Goal: Information Seeking & Learning: Learn about a topic

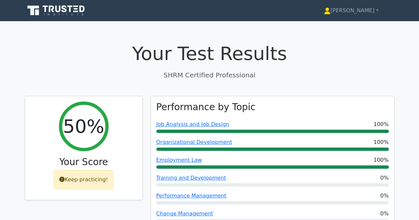
scroll to position [2184, 0]
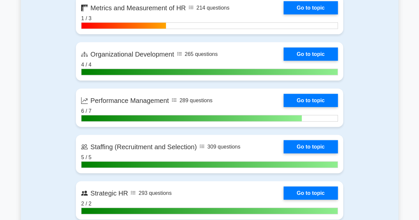
scroll to position [698, 0]
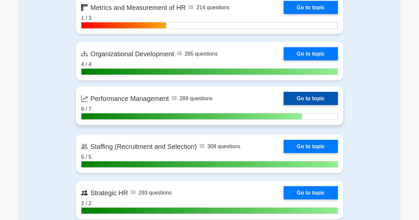
click at [304, 98] on link "Go to topic" at bounding box center [310, 98] width 54 height 13
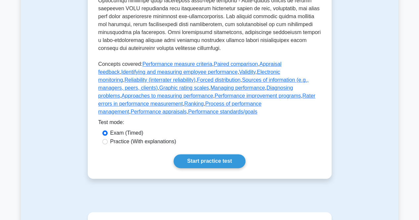
scroll to position [328, 0]
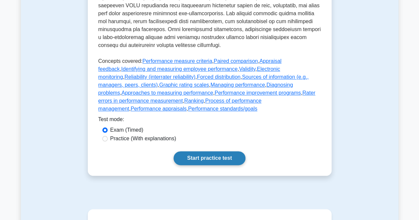
click at [231, 151] on link "Start practice test" at bounding box center [210, 158] width 72 height 14
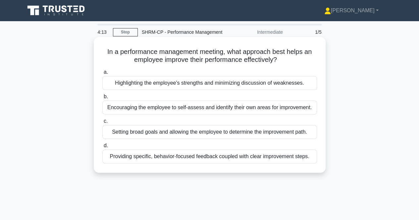
click at [205, 160] on div "Providing specific, behavior-focused feedback coupled with clear improvement st…" at bounding box center [209, 157] width 215 height 14
click at [102, 148] on input "d. Providing specific, behavior-focused feedback coupled with clear improvement…" at bounding box center [102, 146] width 0 height 4
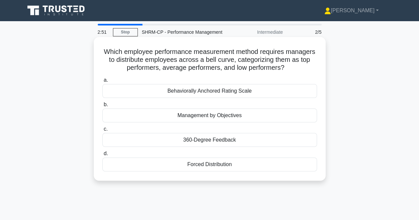
click at [219, 163] on div "Forced Distribution" at bounding box center [209, 165] width 215 height 14
click at [102, 156] on input "d. Forced Distribution" at bounding box center [102, 154] width 0 height 4
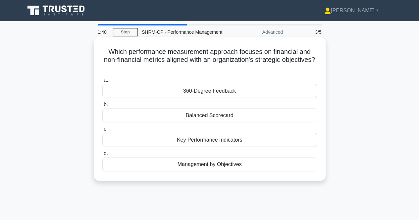
click at [228, 137] on div "Key Performance Indicators" at bounding box center [209, 140] width 215 height 14
click at [102, 131] on input "c. Key Performance Indicators" at bounding box center [102, 129] width 0 height 4
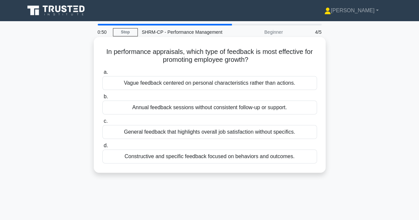
click at [186, 158] on div "Constructive and specific feedback focused on behaviors and outcomes." at bounding box center [209, 157] width 215 height 14
click at [102, 148] on input "d. Constructive and specific feedback focused on behaviors and outcomes." at bounding box center [102, 146] width 0 height 4
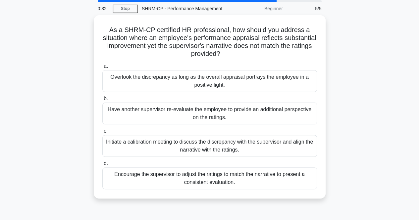
scroll to position [25, 0]
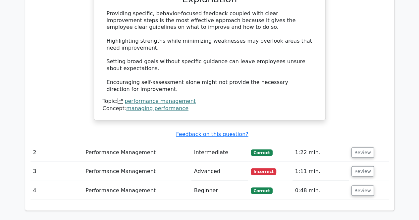
scroll to position [524, 0]
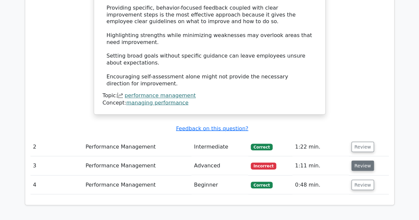
click at [358, 161] on button "Review" at bounding box center [362, 166] width 23 height 10
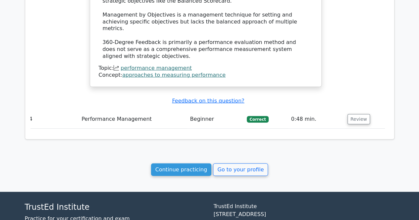
scroll to position [913, 0]
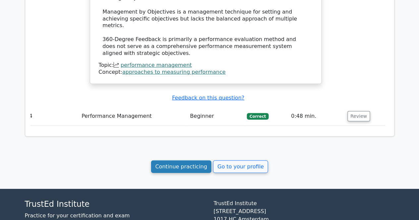
click at [187, 161] on link "Continue practicing" at bounding box center [181, 167] width 61 height 13
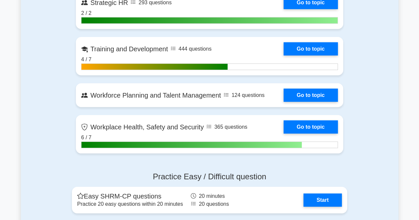
scroll to position [889, 0]
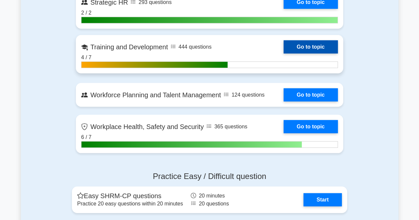
click at [315, 46] on link "Go to topic" at bounding box center [310, 46] width 54 height 13
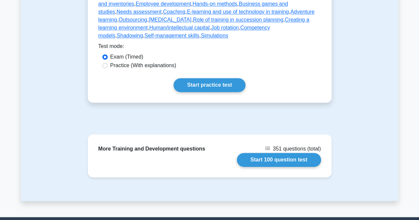
scroll to position [386, 0]
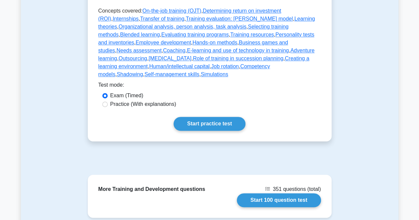
click at [143, 100] on label "Practice (With explanations)" at bounding box center [143, 104] width 66 height 8
click at [108, 102] on input "Practice (With explanations)" at bounding box center [104, 104] width 5 height 5
radio input "true"
click at [202, 117] on link "Start practice test" at bounding box center [210, 124] width 72 height 14
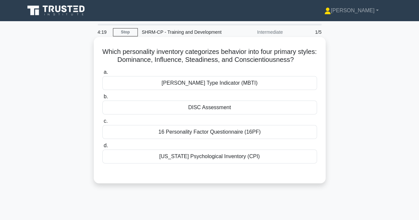
click at [228, 112] on div "DISC Assessment" at bounding box center [209, 108] width 215 height 14
click at [102, 99] on input "b. DISC Assessment" at bounding box center [102, 97] width 0 height 4
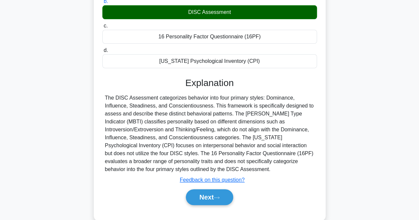
scroll to position [97, 0]
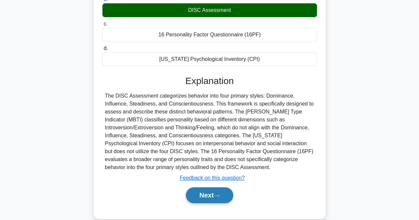
click at [225, 199] on button "Next" at bounding box center [209, 195] width 47 height 16
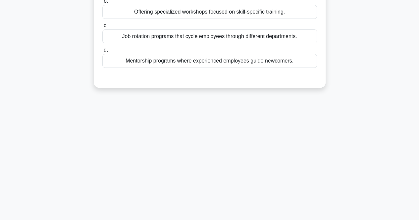
scroll to position [0, 0]
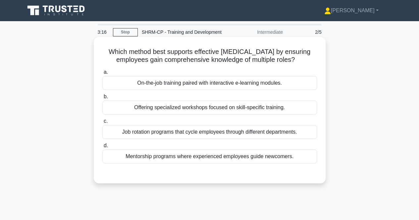
click at [226, 132] on div "Job rotation programs that cycle employees through different departments." at bounding box center [209, 132] width 215 height 14
click at [102, 124] on input "c. Job rotation programs that cycle employees through different departments." at bounding box center [102, 121] width 0 height 4
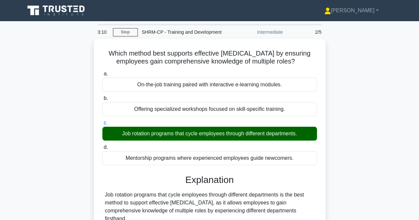
scroll to position [89, 0]
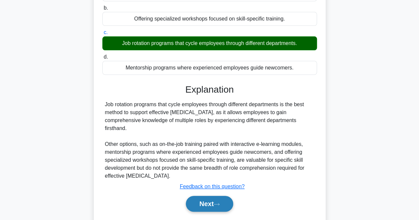
click at [214, 200] on button "Next" at bounding box center [209, 204] width 47 height 16
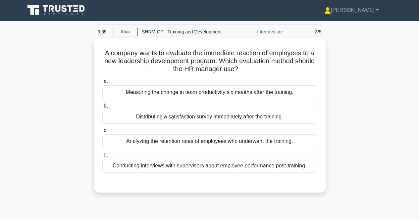
scroll to position [1, 0]
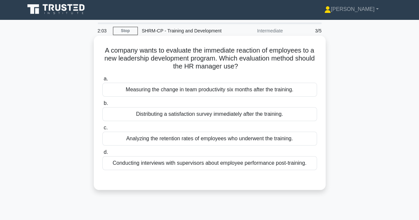
click at [203, 117] on div "Distributing a satisfaction survey immediately after the training." at bounding box center [209, 114] width 215 height 14
click at [102, 106] on input "b. Distributing a satisfaction survey immediately after the training." at bounding box center [102, 103] width 0 height 4
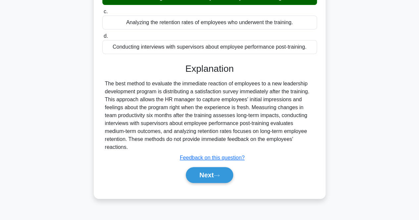
scroll to position [120, 0]
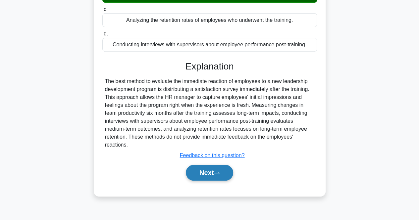
click at [218, 177] on button "Next" at bounding box center [209, 173] width 47 height 16
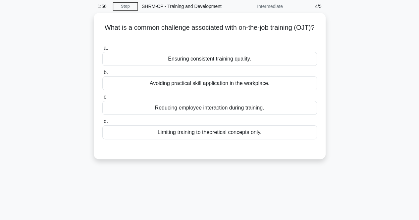
scroll to position [20, 0]
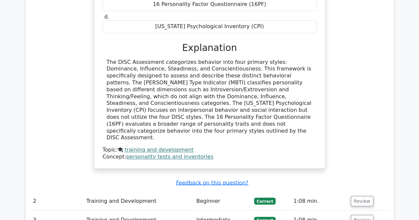
scroll to position [583, 0]
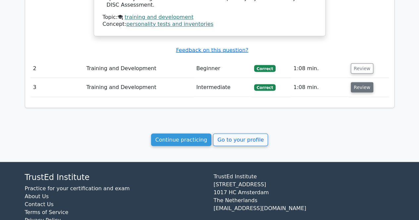
click at [358, 82] on button "Review" at bounding box center [362, 87] width 23 height 10
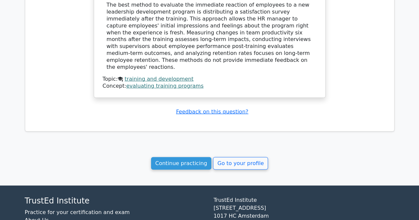
scroll to position [845, 0]
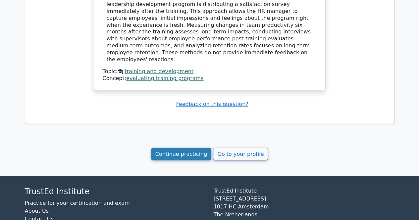
click at [188, 148] on link "Continue practicing" at bounding box center [181, 154] width 61 height 13
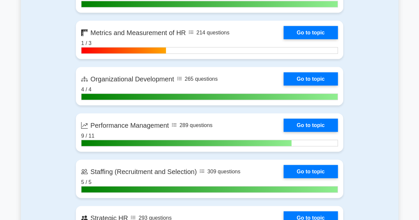
scroll to position [690, 0]
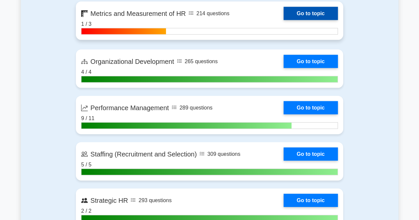
click at [327, 12] on link "Go to topic" at bounding box center [310, 13] width 54 height 13
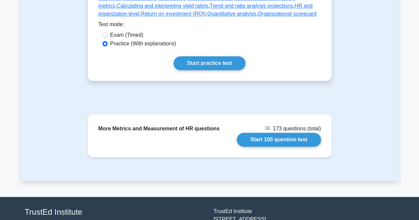
scroll to position [432, 0]
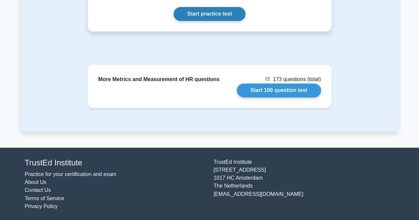
click at [217, 13] on link "Start practice test" at bounding box center [210, 14] width 72 height 14
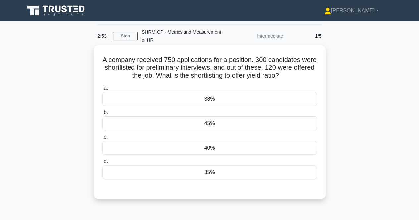
click at [190, 146] on div "40%" at bounding box center [209, 148] width 215 height 14
click at [102, 139] on input "c. 40%" at bounding box center [102, 137] width 0 height 4
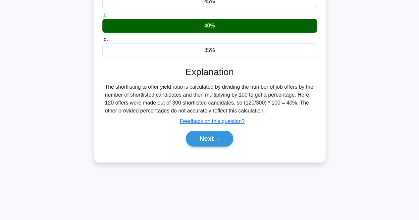
scroll to position [126, 0]
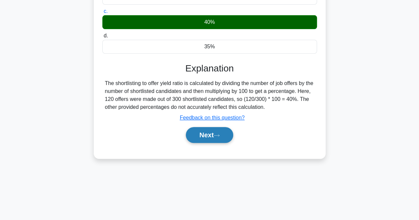
click at [214, 135] on button "Next" at bounding box center [209, 135] width 47 height 16
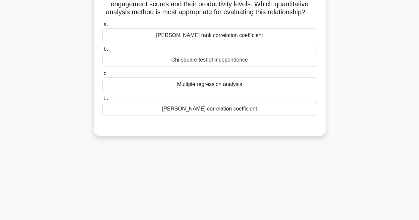
scroll to position [0, 0]
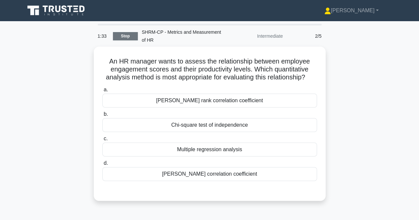
click at [126, 35] on link "Stop" at bounding box center [125, 36] width 25 height 8
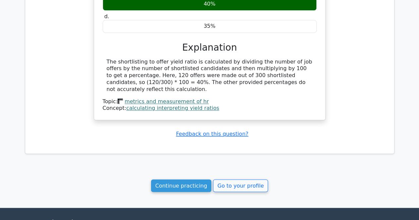
scroll to position [488, 0]
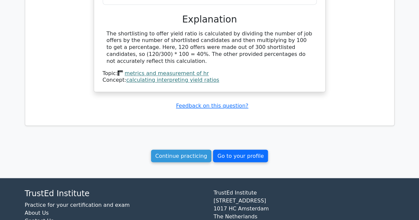
click at [238, 150] on link "Go to your profile" at bounding box center [240, 156] width 55 height 13
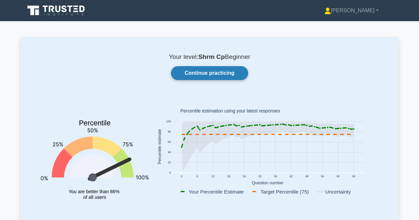
click at [218, 74] on link "Continue practicing" at bounding box center [209, 73] width 77 height 14
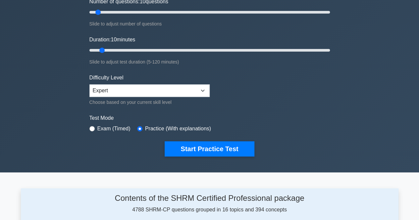
scroll to position [93, 0]
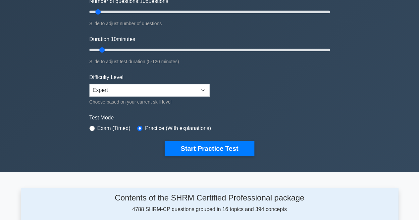
click at [97, 130] on label "Exam (Timed)" at bounding box center [113, 129] width 33 height 8
click at [122, 126] on label "Exam (Timed)" at bounding box center [113, 129] width 33 height 8
click at [92, 127] on input "radio" at bounding box center [91, 128] width 5 height 5
radio input "true"
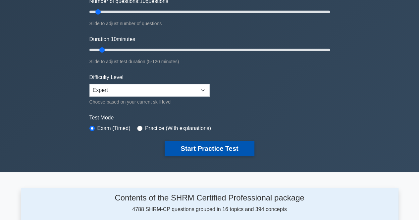
click at [196, 145] on button "Start Practice Test" at bounding box center [209, 148] width 89 height 15
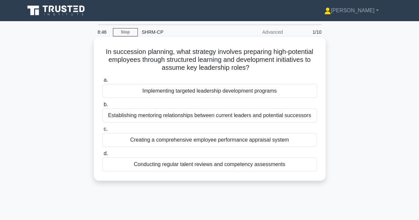
click at [260, 87] on div "Implementing targeted leadership development programs" at bounding box center [209, 91] width 215 height 14
click at [102, 82] on input "a. Implementing targeted leadership development programs" at bounding box center [102, 80] width 0 height 4
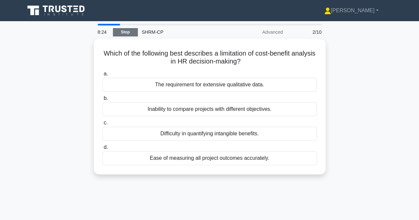
click at [125, 33] on link "Stop" at bounding box center [125, 32] width 25 height 8
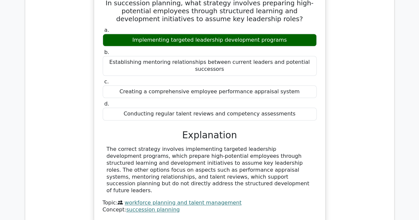
scroll to position [526, 0]
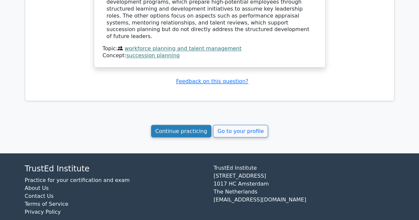
click at [187, 125] on link "Continue practicing" at bounding box center [181, 131] width 61 height 13
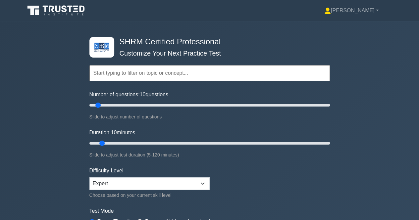
scroll to position [111, 0]
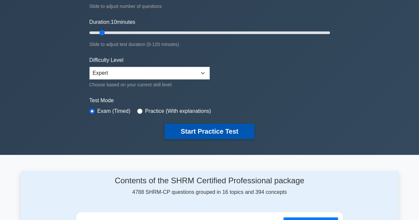
click at [236, 129] on button "Start Practice Test" at bounding box center [209, 131] width 89 height 15
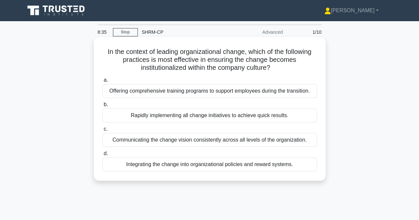
click at [247, 141] on div "Communicating the change vision consistently across all levels of the organizat…" at bounding box center [209, 140] width 215 height 14
click at [102, 131] on input "c. Communicating the change vision consistently across all levels of the organi…" at bounding box center [102, 129] width 0 height 4
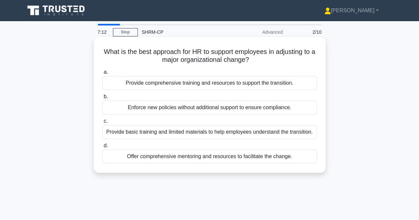
click at [234, 160] on div "Offer comprehensive mentoring and resources to facilitate the change." at bounding box center [209, 157] width 215 height 14
click at [102, 148] on input "d. Offer comprehensive mentoring and resources to facilitate the change." at bounding box center [102, 146] width 0 height 4
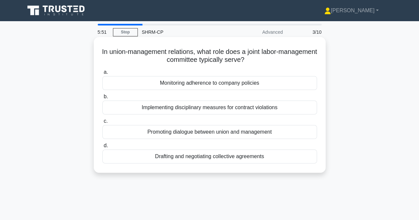
click at [277, 132] on div "Promoting dialogue between union and management" at bounding box center [209, 132] width 215 height 14
click at [102, 124] on input "c. Promoting dialogue between union and management" at bounding box center [102, 121] width 0 height 4
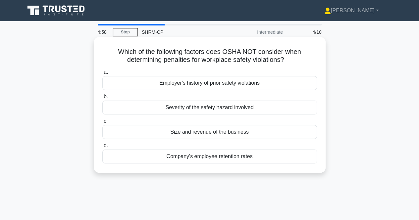
click at [223, 159] on div "Company's employee retention rates" at bounding box center [209, 157] width 215 height 14
click at [102, 148] on input "d. Company's employee retention rates" at bounding box center [102, 146] width 0 height 4
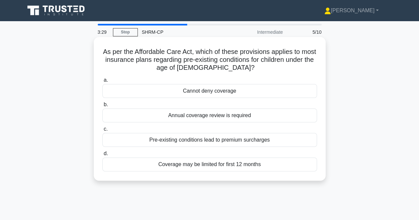
click at [203, 90] on div "Cannot deny coverage" at bounding box center [209, 91] width 215 height 14
click at [102, 82] on input "a. Cannot deny coverage" at bounding box center [102, 80] width 0 height 4
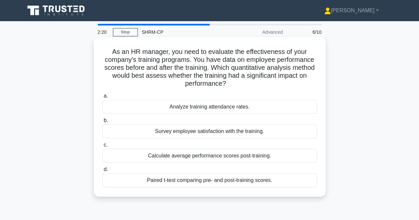
click at [205, 181] on div "Paired t-test comparing pre- and post-training scores." at bounding box center [209, 181] width 215 height 14
click at [102, 172] on input "d. Paired t-test comparing pre- and post-training scores." at bounding box center [102, 170] width 0 height 4
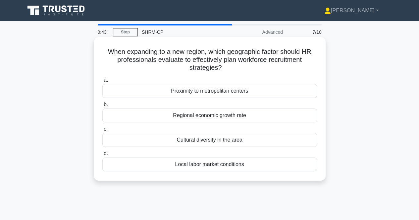
click at [216, 166] on div "Local labor market conditions" at bounding box center [209, 165] width 215 height 14
click at [102, 156] on input "d. Local labor market conditions" at bounding box center [102, 154] width 0 height 4
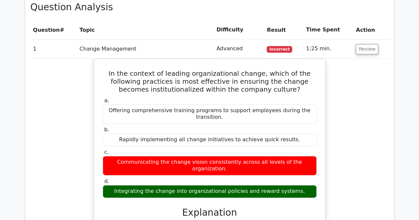
scroll to position [330, 0]
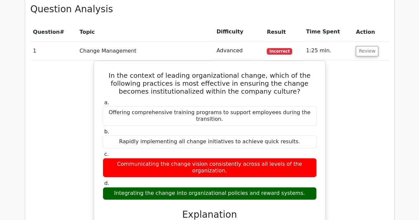
drag, startPoint x: 0, startPoint y: 0, endPoint x: 372, endPoint y: 149, distance: 400.4
click at [372, 149] on div "In the context of leading organizational change, which of the following practic…" at bounding box center [209, 195] width 358 height 269
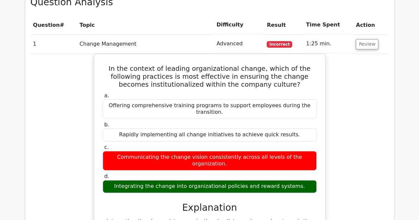
scroll to position [378, 0]
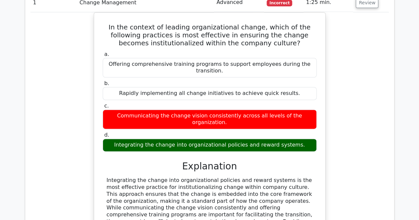
click at [389, 122] on div "Question Analysis Question # Topic Difficulty Result Time Spent Action 1 Change…" at bounding box center [209, 185] width 369 height 471
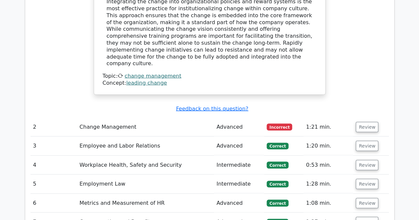
scroll to position [564, 0]
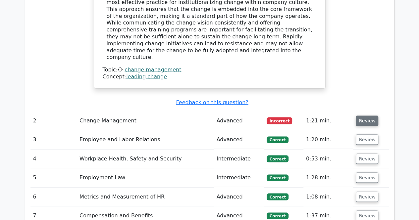
click at [367, 116] on button "Review" at bounding box center [367, 121] width 23 height 10
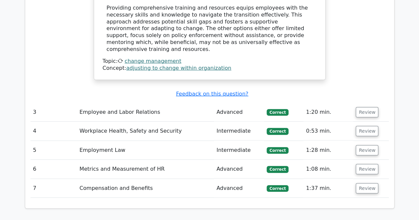
scroll to position [840, 0]
click at [363, 183] on button "Review" at bounding box center [367, 188] width 23 height 10
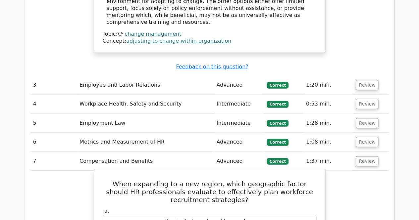
scroll to position [867, 0]
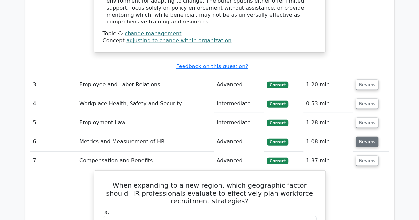
click at [367, 137] on button "Review" at bounding box center [367, 142] width 23 height 10
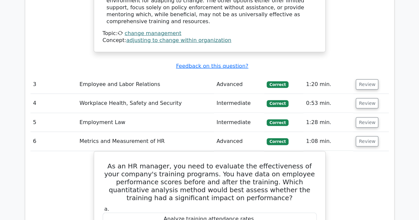
scroll to position [855, 0]
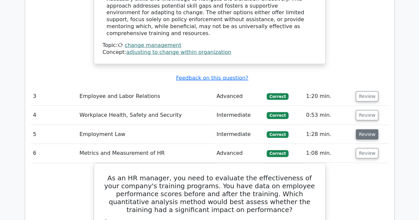
click at [367, 129] on button "Review" at bounding box center [367, 134] width 23 height 10
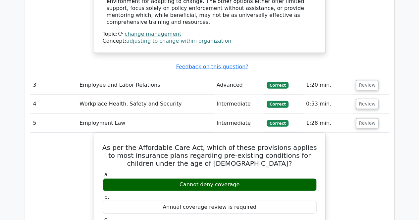
scroll to position [865, 0]
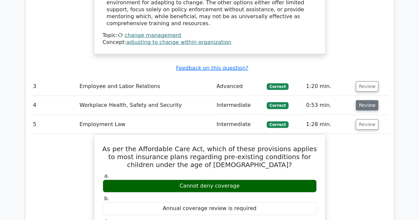
click at [369, 100] on button "Review" at bounding box center [367, 105] width 23 height 10
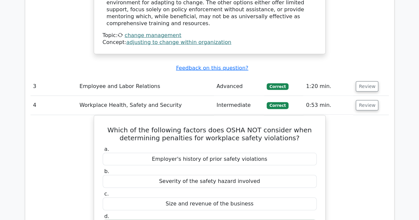
click at [375, 140] on div "Which of the following factors does OSHA NOT consider when determining penaltie…" at bounding box center [209, 221] width 358 height 213
